Goal: Participate in discussion

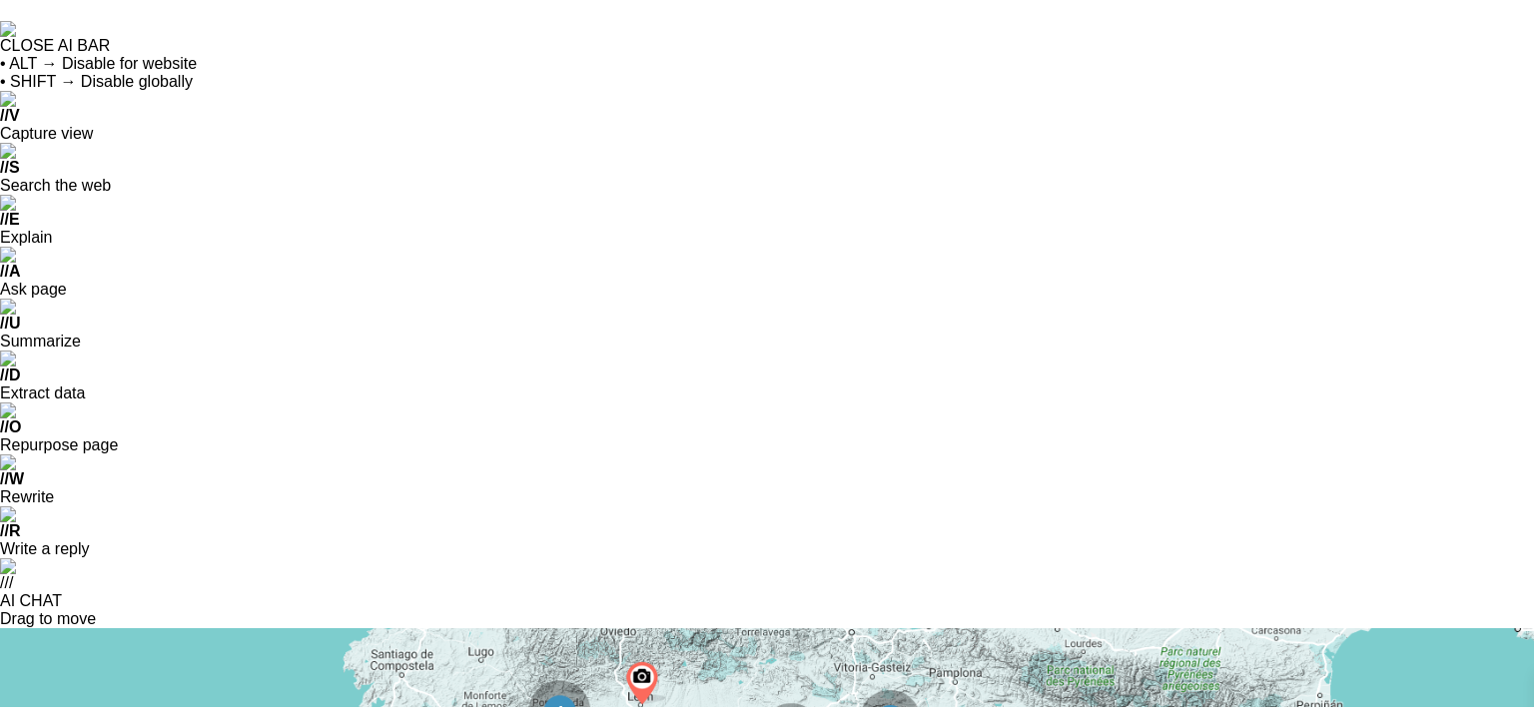
scroll to position [5863, 0]
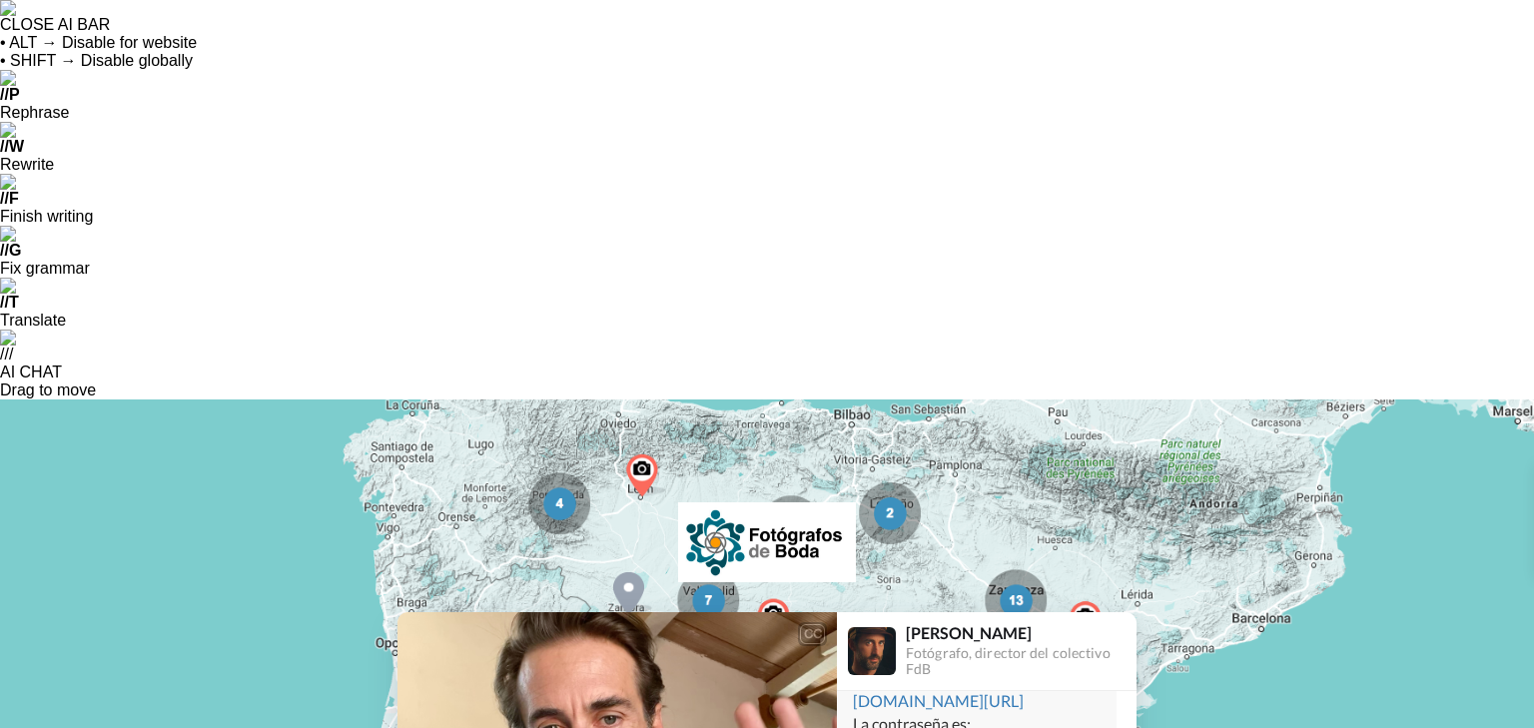
scroll to position [67, 0]
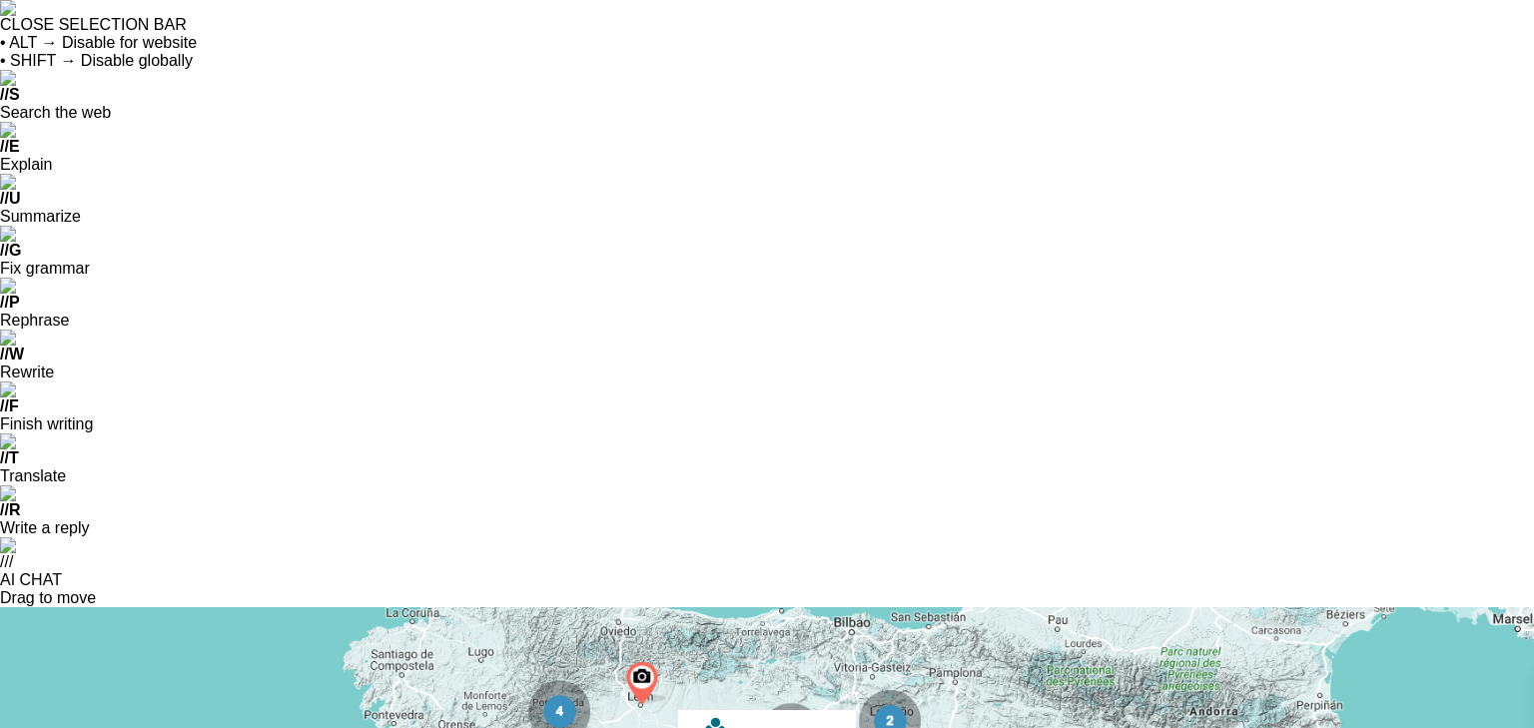
drag, startPoint x: 933, startPoint y: 635, endPoint x: 860, endPoint y: 633, distance: 72.9
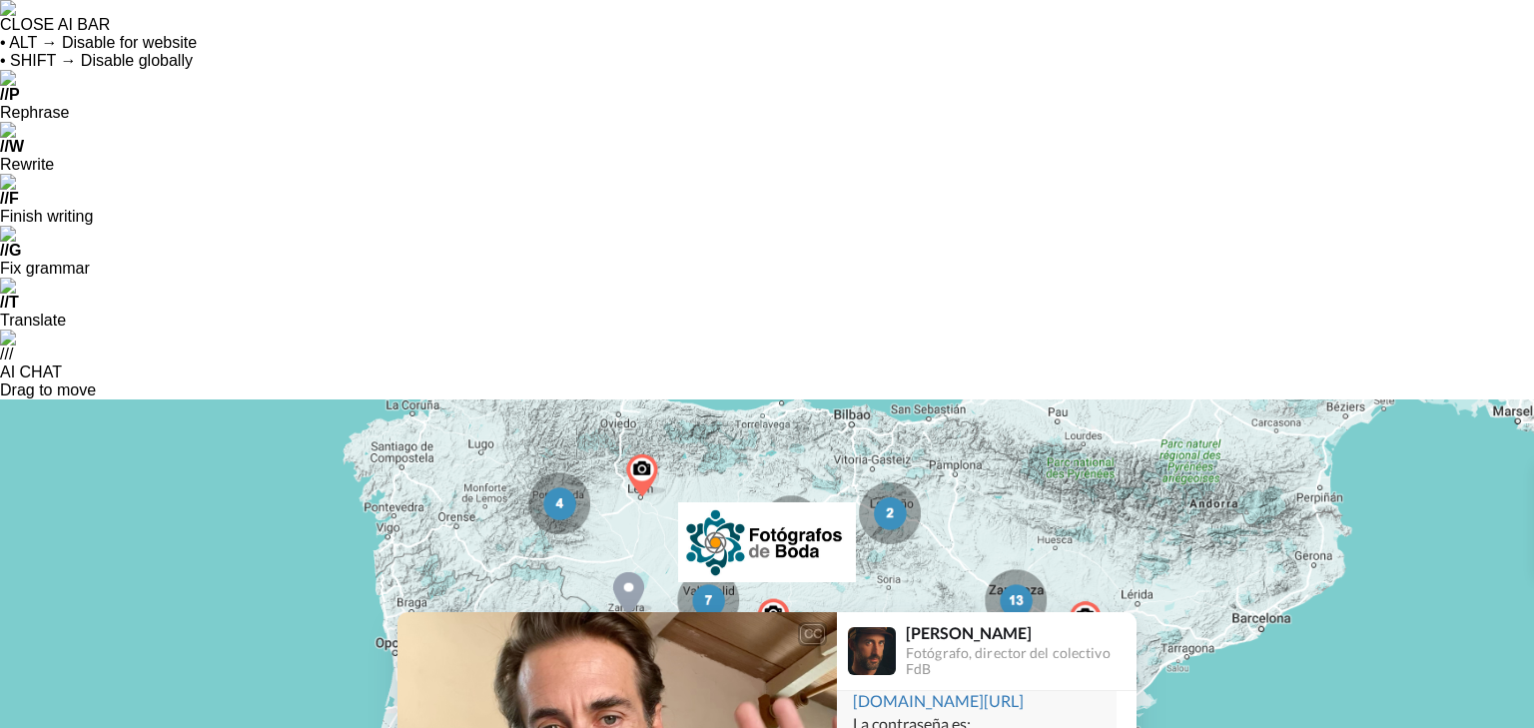
type textarea "Buenas [PERSON_NAME]! Ya acabe con estas clases, si es verdad que no son tan in…"
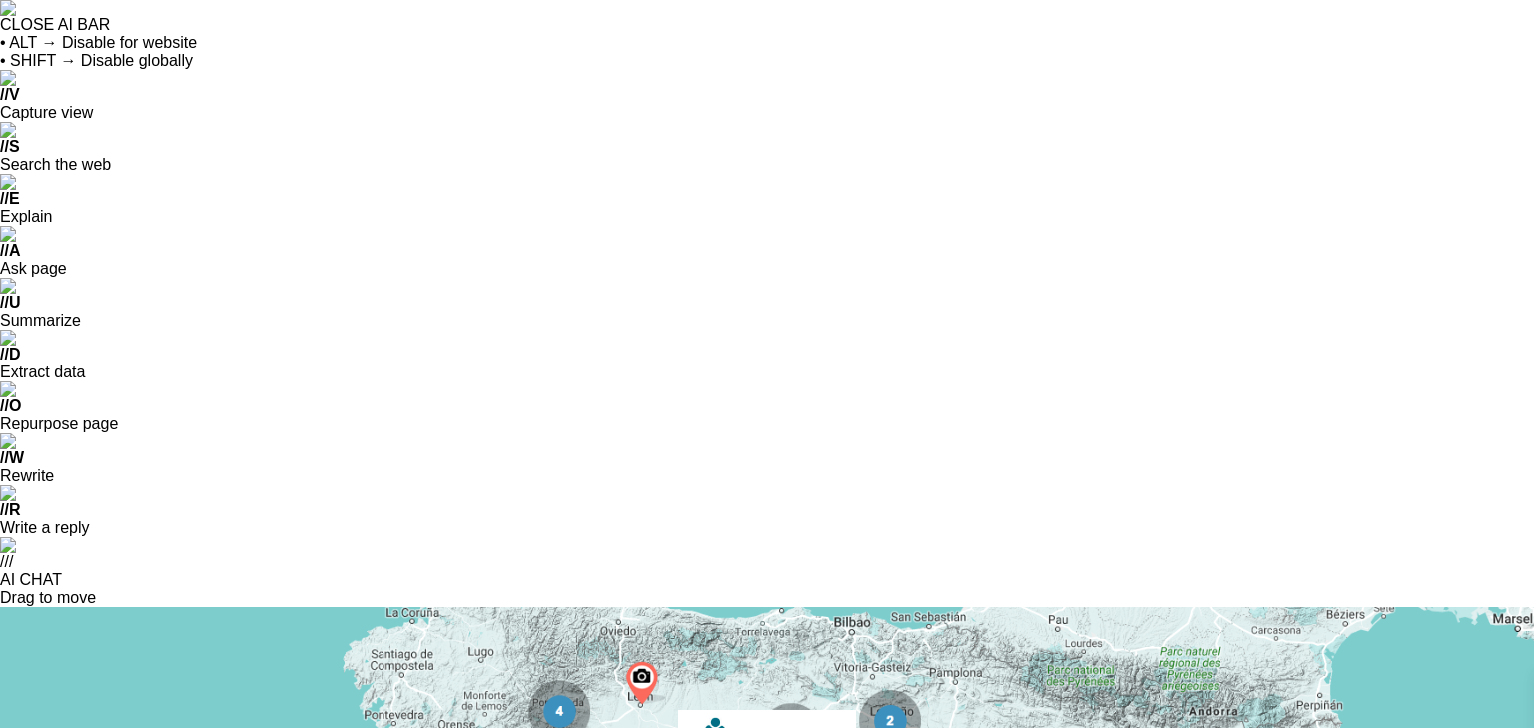
scroll to position [6160, 0]
